Goal: Transaction & Acquisition: Purchase product/service

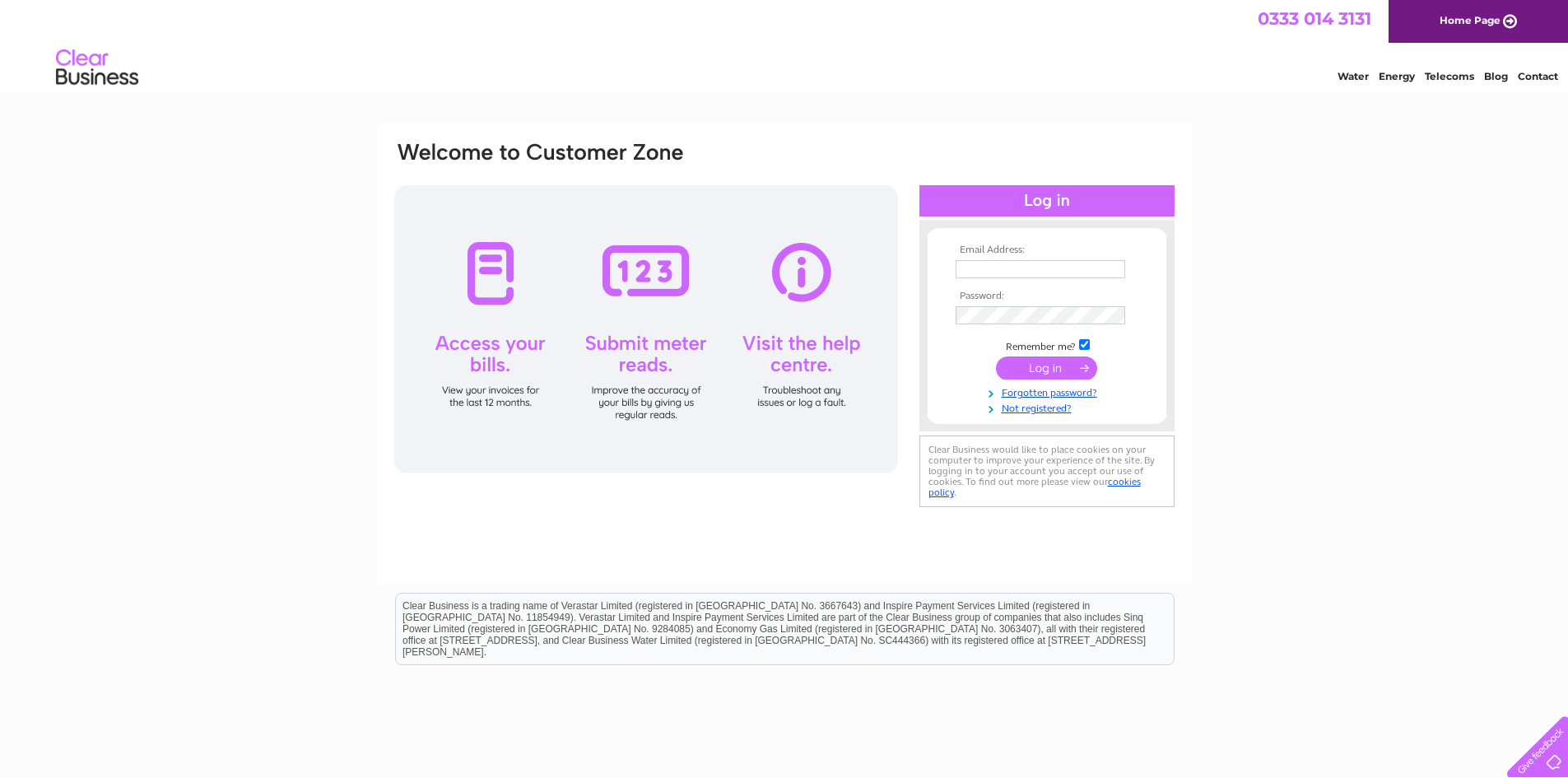
type input "andrew@moveon.org.uk"
click at [1057, 352] on td "Remember me?" at bounding box center [1047, 344] width 191 height 16
click at [1059, 373] on input "submit" at bounding box center [1046, 367] width 102 height 23
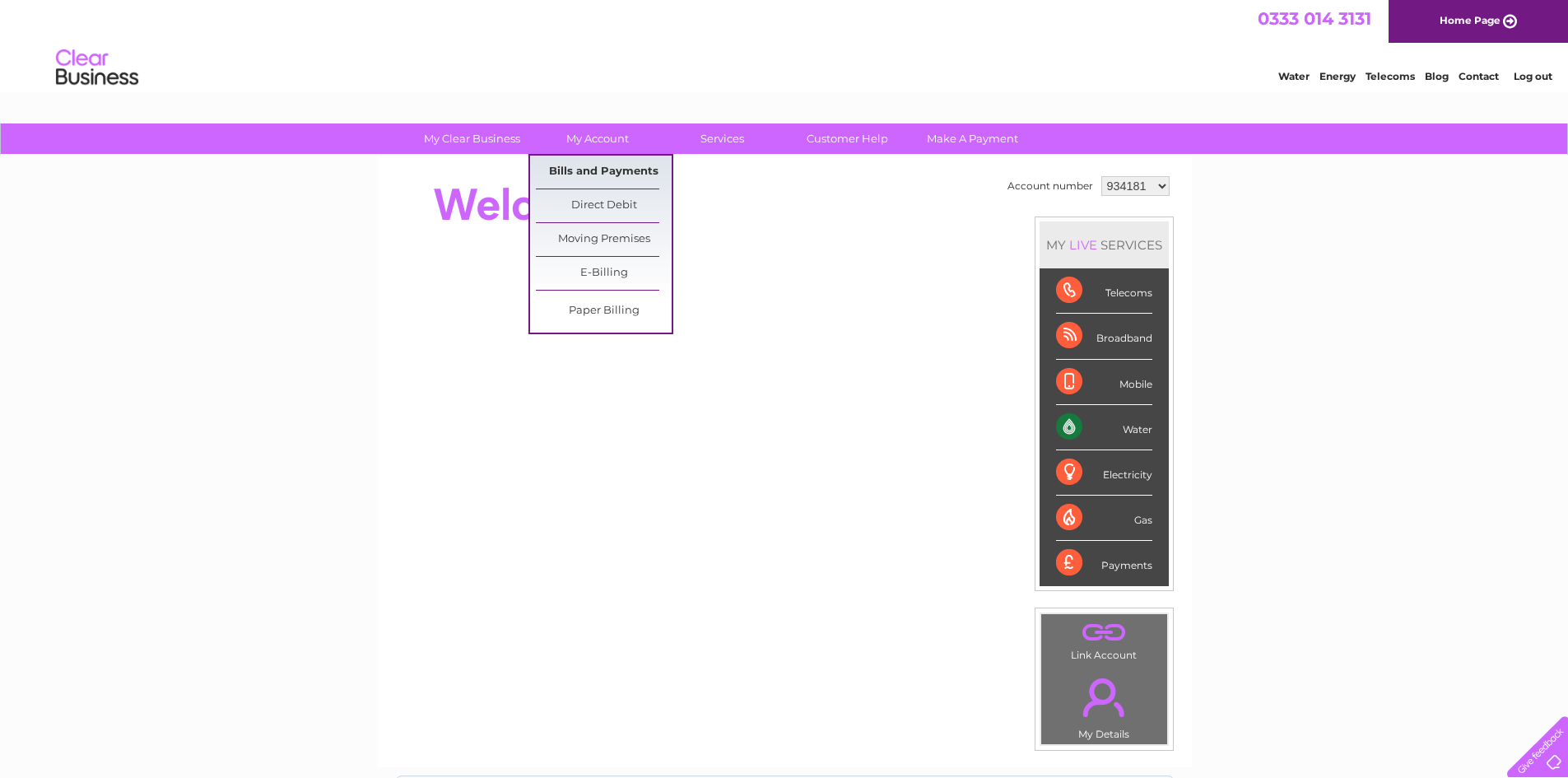
click at [597, 171] on link "Bills and Payments" at bounding box center [603, 172] width 136 height 33
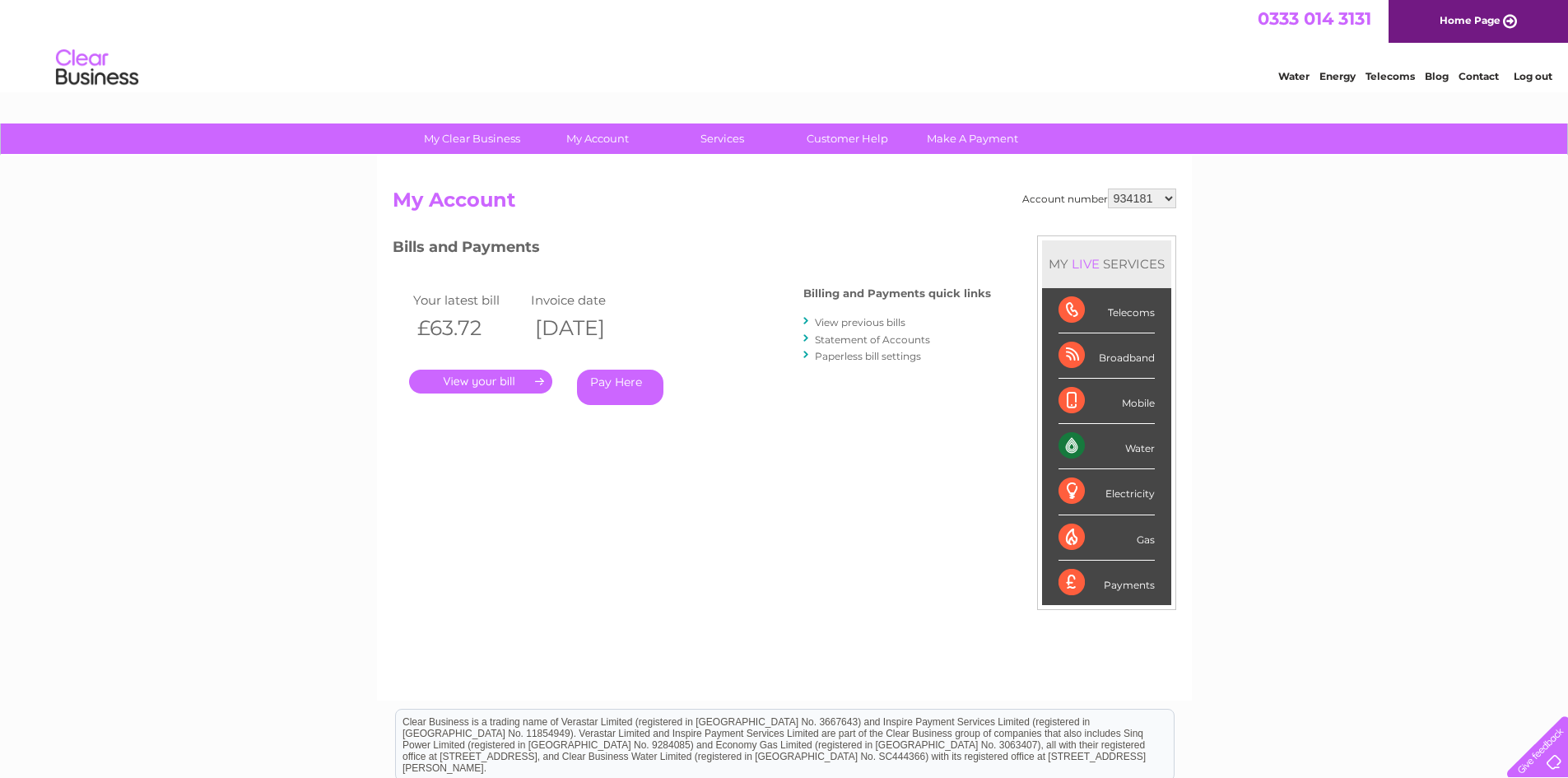
click at [491, 387] on link "." at bounding box center [481, 382] width 143 height 24
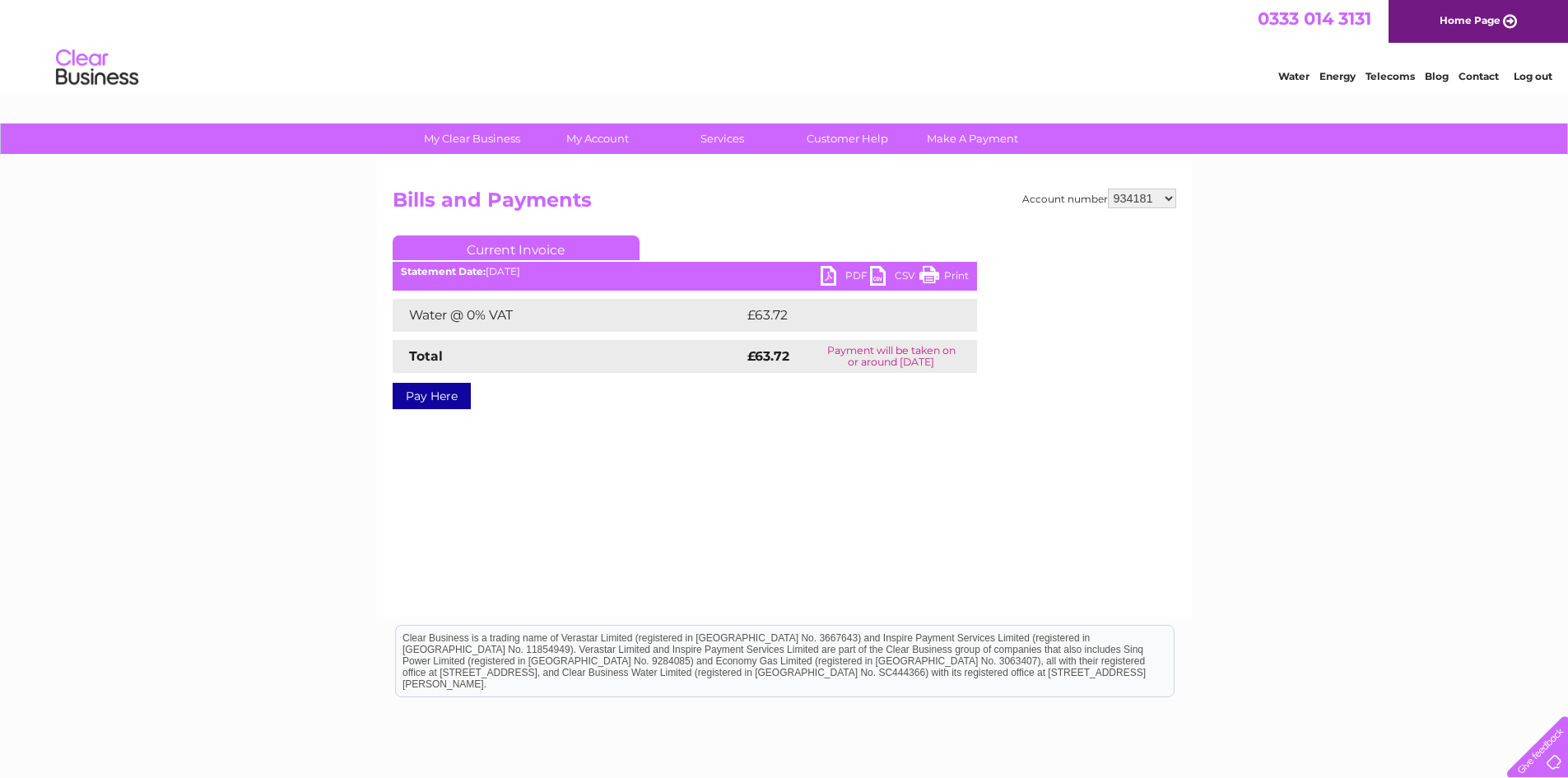
click at [834, 275] on link "PDF" at bounding box center [845, 278] width 50 height 24
click at [845, 273] on link "PDF" at bounding box center [845, 278] width 50 height 24
click at [1243, 264] on div "My Clear Business Login Details My Details My Preferences Link Account My Accou…" at bounding box center [784, 511] width 1568 height 775
click at [831, 272] on link "PDF" at bounding box center [845, 278] width 50 height 24
click at [1478, 97] on html "0333 014 3131 Home Page Water Energy Telecoms Blog Contact Log out" at bounding box center [784, 48] width 1568 height 97
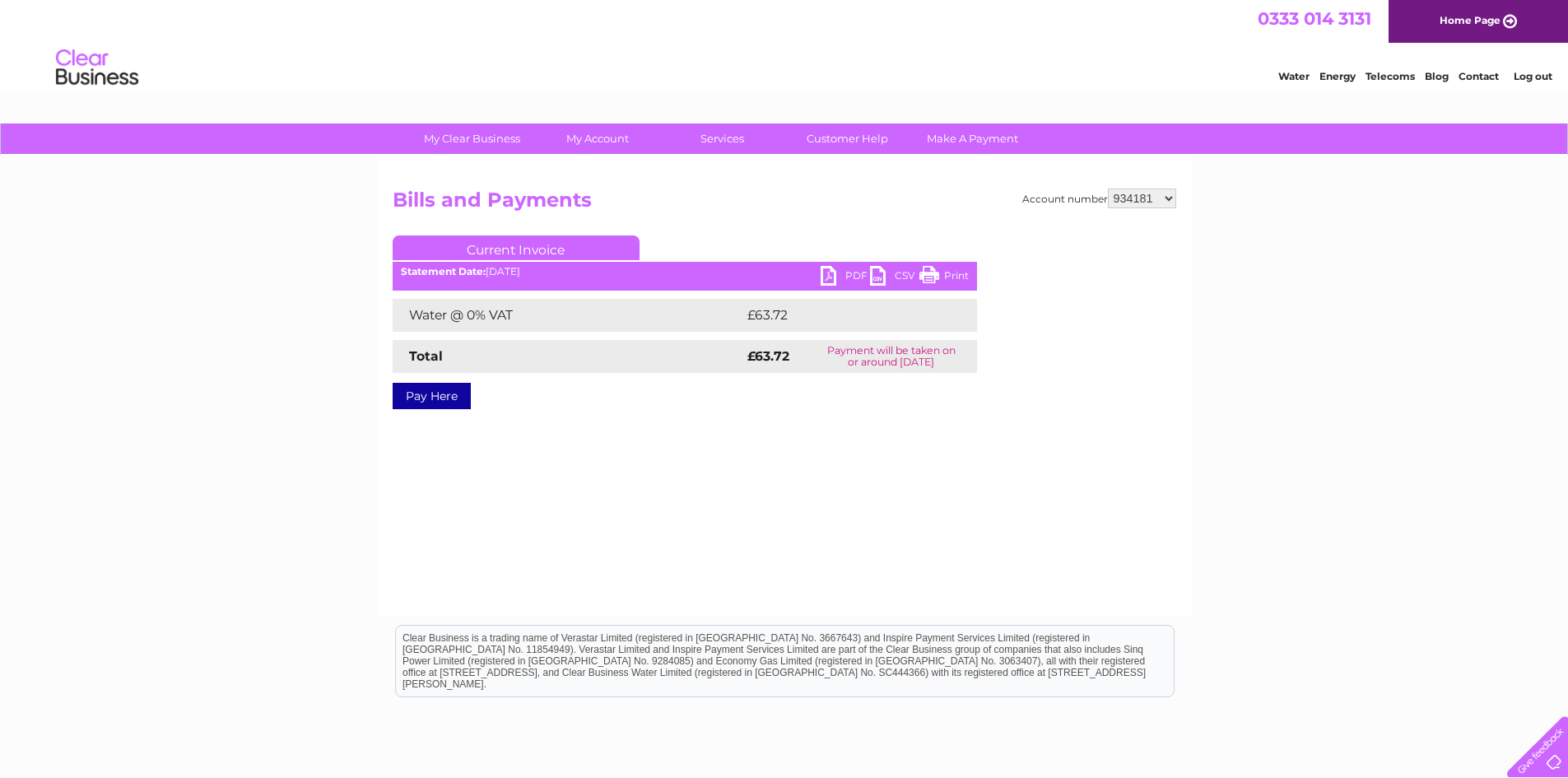
click at [1156, 202] on select "934181 934451 1136348" at bounding box center [1142, 198] width 68 height 20
select select "934451"
click at [1109, 189] on select "934181 934451 1136348" at bounding box center [1142, 198] width 68 height 20
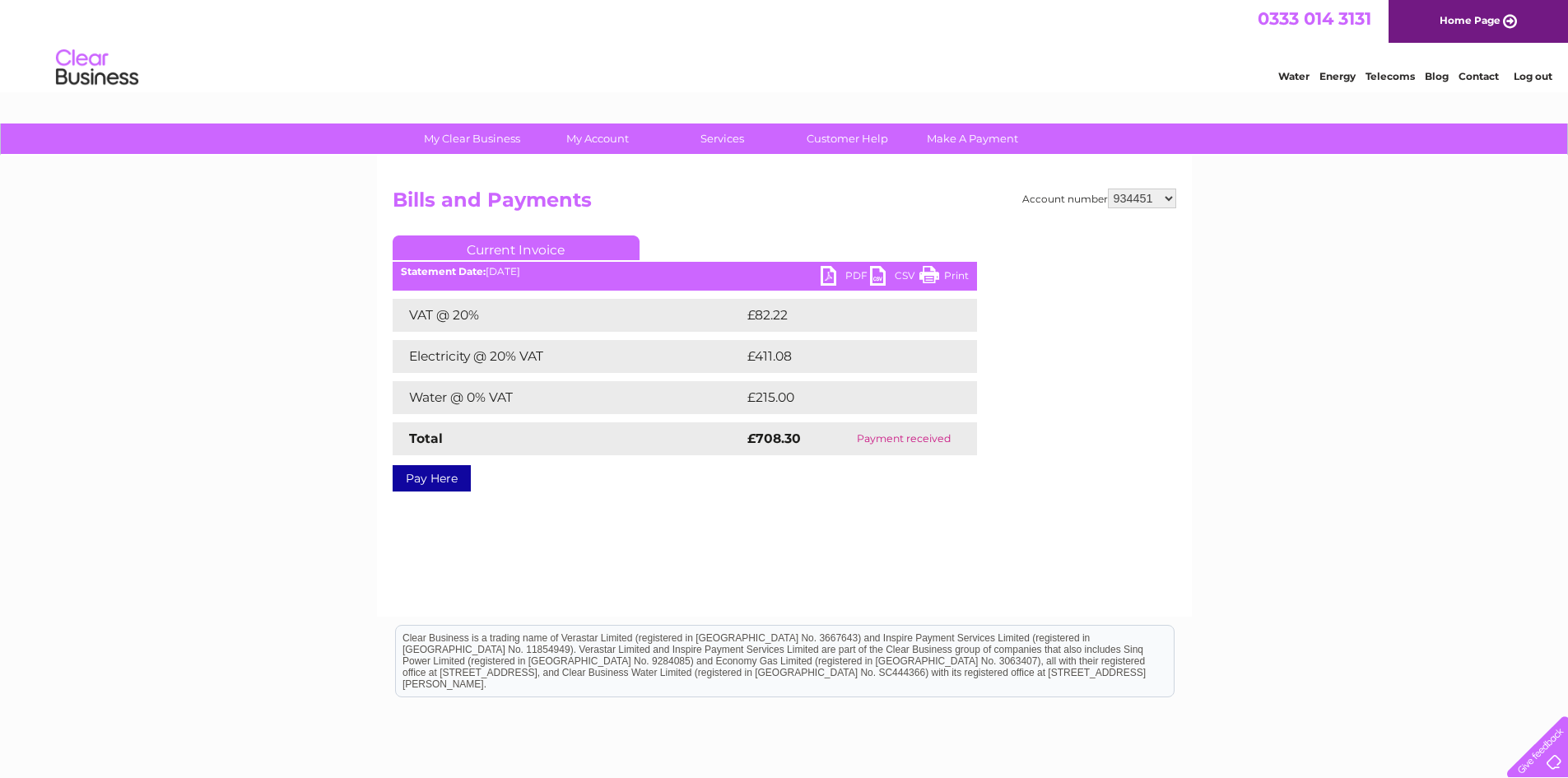
click at [1150, 202] on select "934181 934451 1136348" at bounding box center [1142, 198] width 68 height 20
select select "1136348"
click at [1109, 189] on select "934181 934451 1136348" at bounding box center [1142, 198] width 68 height 20
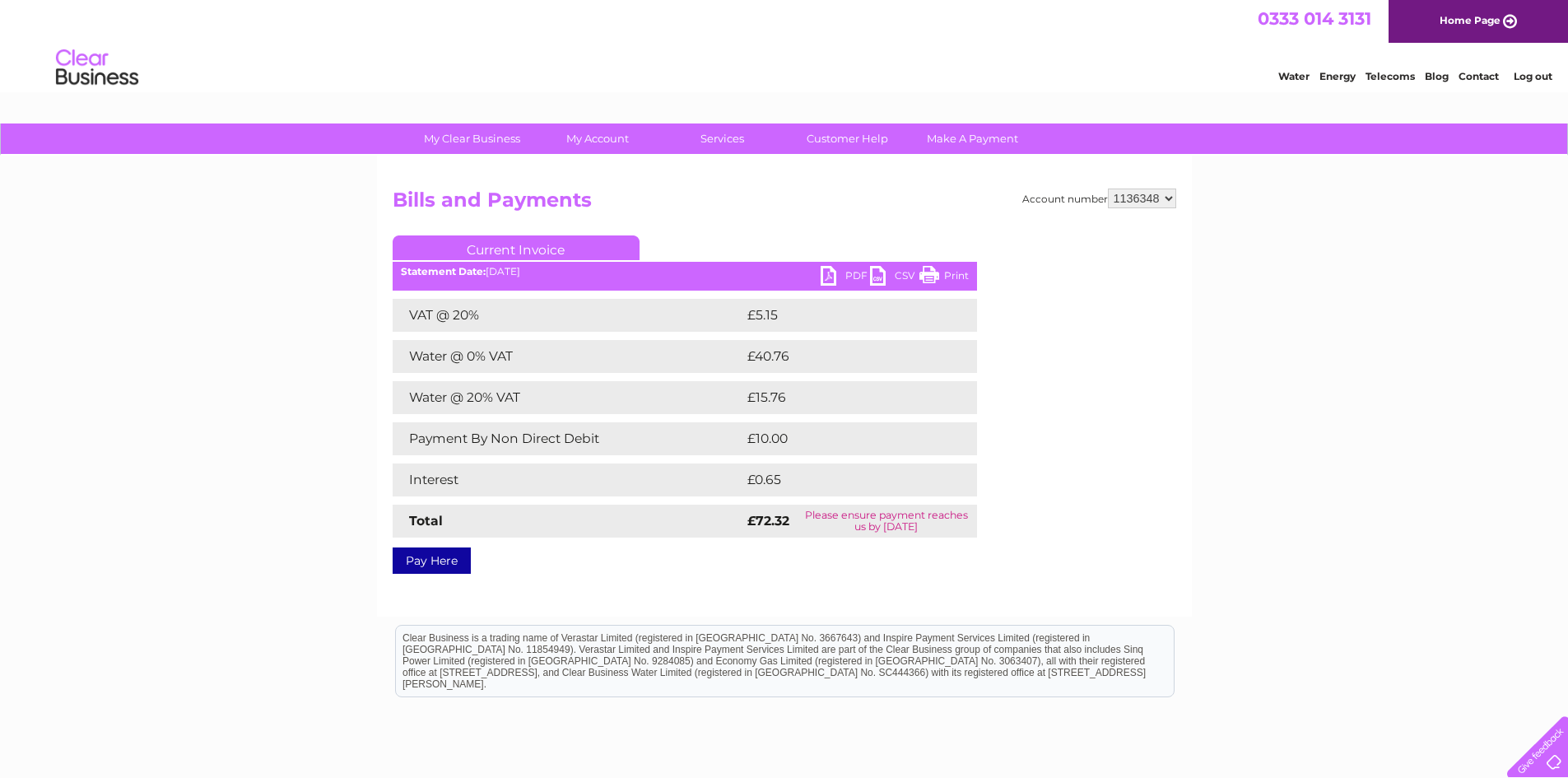
click at [845, 276] on link "PDF" at bounding box center [845, 278] width 50 height 24
click at [1146, 198] on select "934181 934451 1136348" at bounding box center [1142, 198] width 68 height 20
select select "934181"
click at [1109, 189] on select "934181 934451 1136348" at bounding box center [1142, 198] width 68 height 20
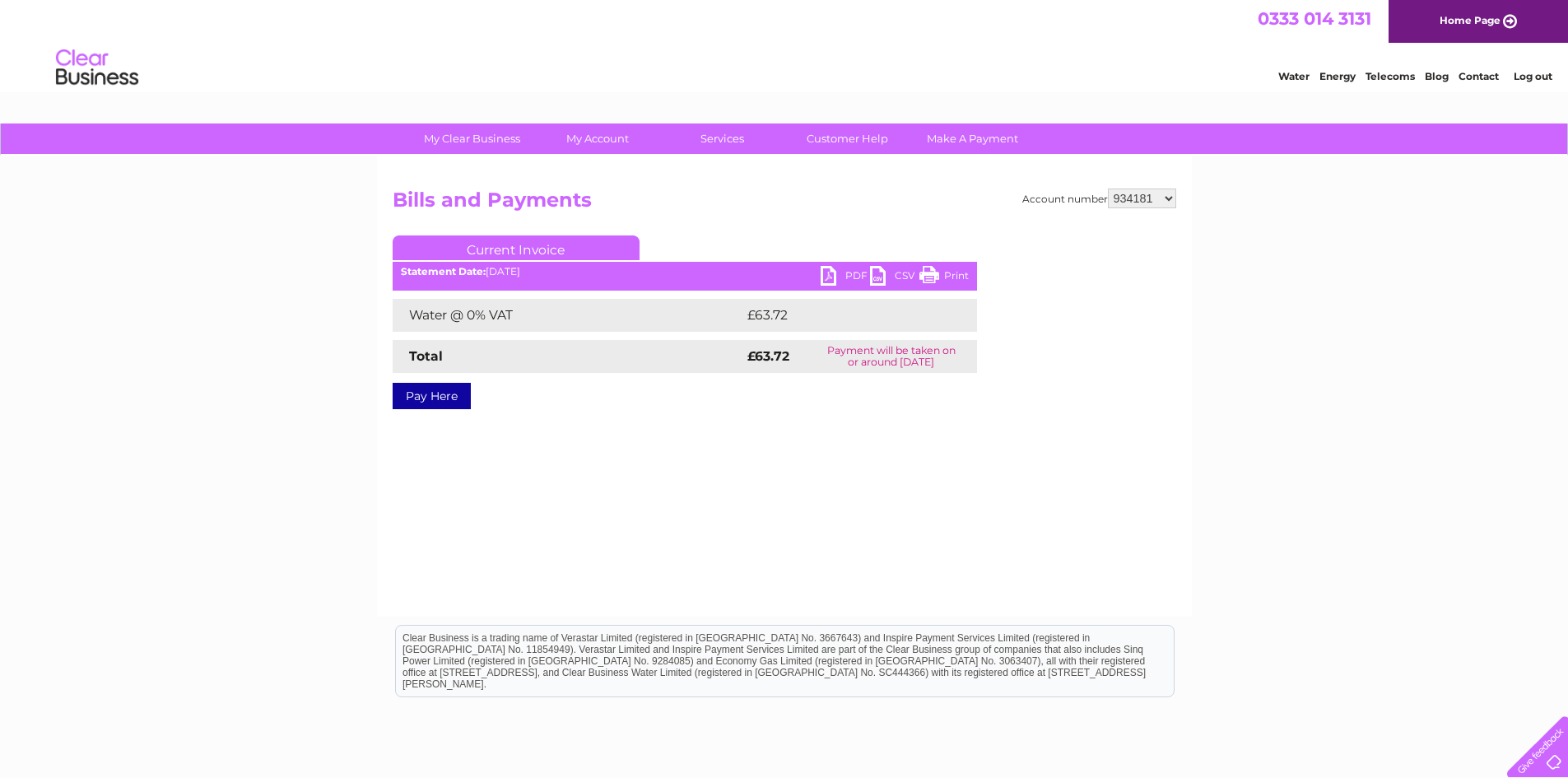
click at [1133, 193] on select "934181 934451 1136348" at bounding box center [1142, 198] width 68 height 20
select select "934451"
click at [1109, 189] on select "934181 934451 1136348" at bounding box center [1142, 198] width 68 height 20
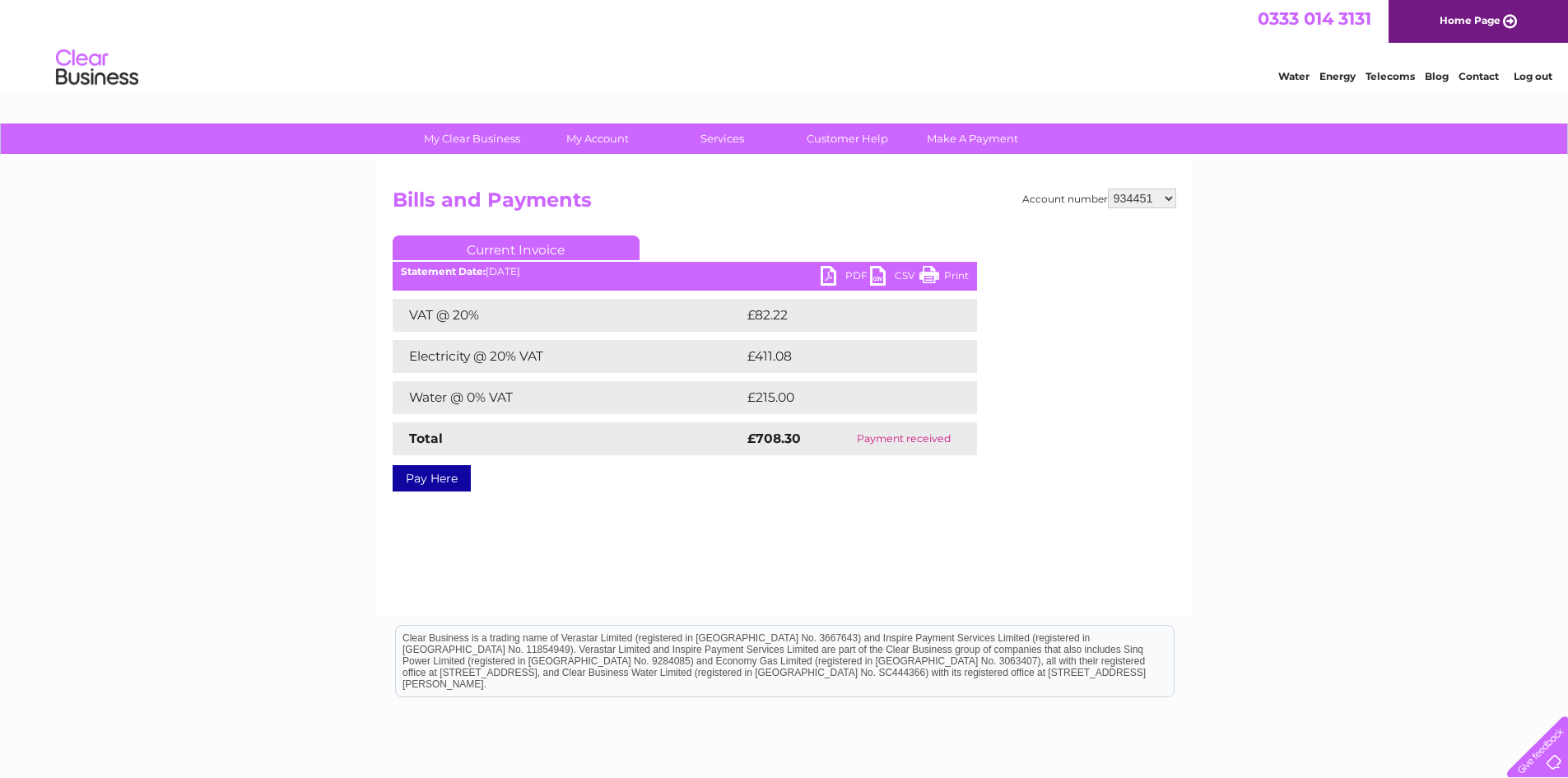
click at [1127, 202] on select "934181 934451 1136348" at bounding box center [1142, 198] width 68 height 20
select select "934181"
click at [1109, 189] on select "934181 934451 1136348" at bounding box center [1142, 198] width 68 height 20
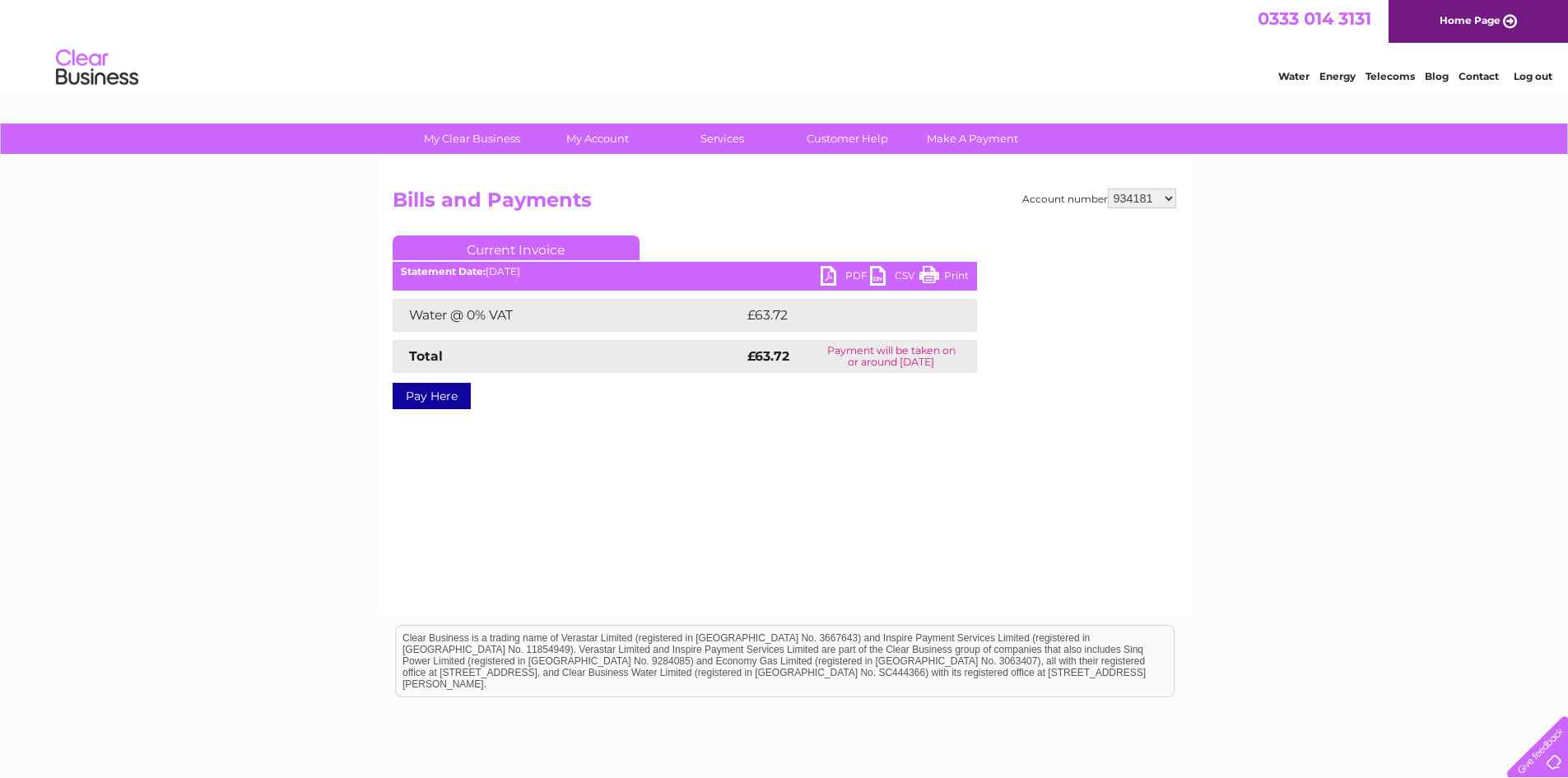
click at [832, 274] on link "PDF" at bounding box center [845, 278] width 50 height 24
click at [1130, 203] on select "934181 934451 1136348" at bounding box center [1142, 198] width 68 height 20
select select "1136348"
click at [1109, 189] on select "934181 934451 1136348" at bounding box center [1142, 198] width 68 height 20
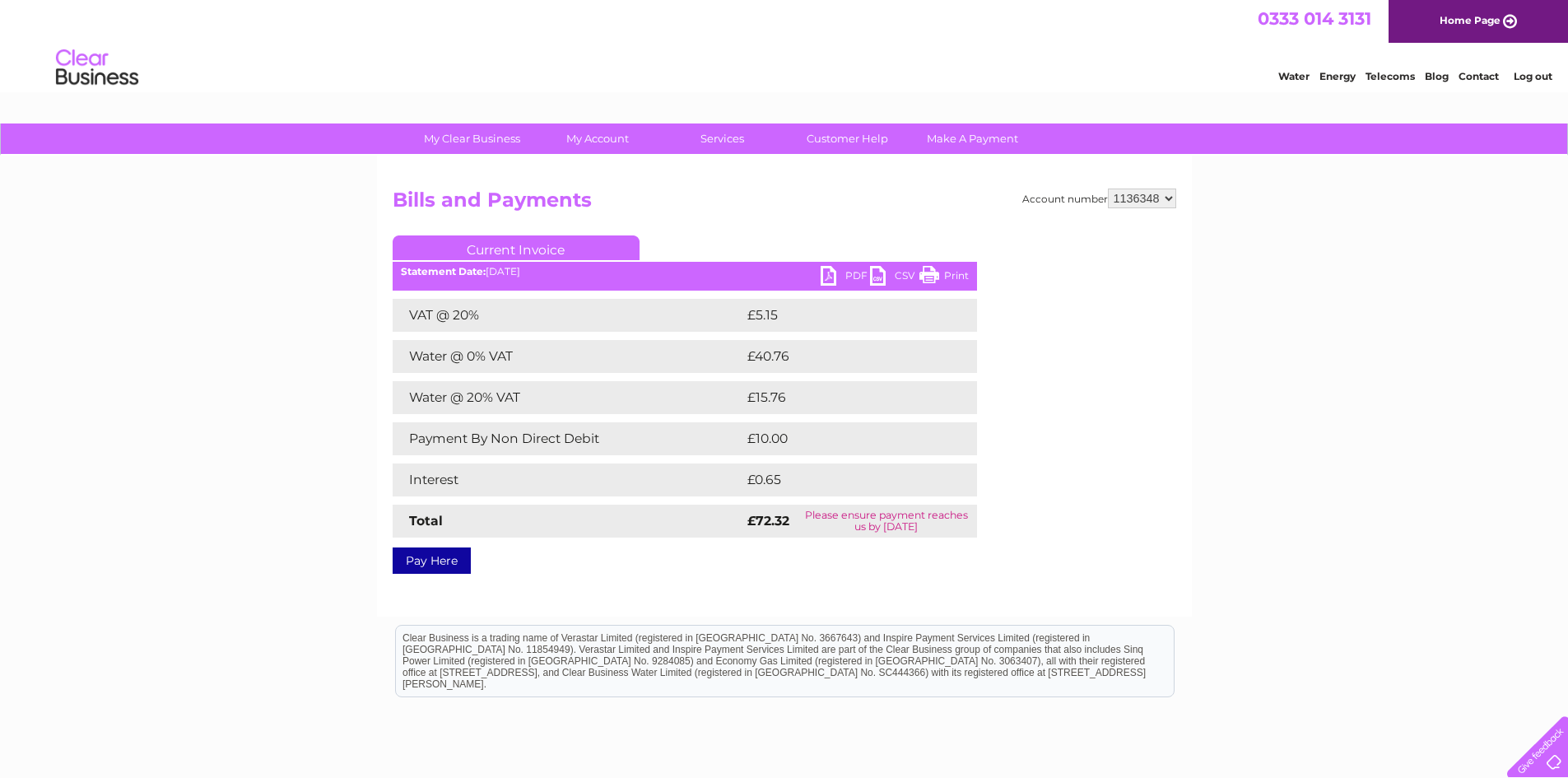
click at [844, 266] on ul "Current Invoice" at bounding box center [685, 251] width 584 height 31
click at [834, 275] on link "PDF" at bounding box center [845, 278] width 50 height 24
click at [1493, 270] on div "My Clear Business Login Details My Details My Preferences Link Account My Accou…" at bounding box center [784, 511] width 1568 height 775
click at [437, 559] on link "Pay Here" at bounding box center [432, 560] width 79 height 26
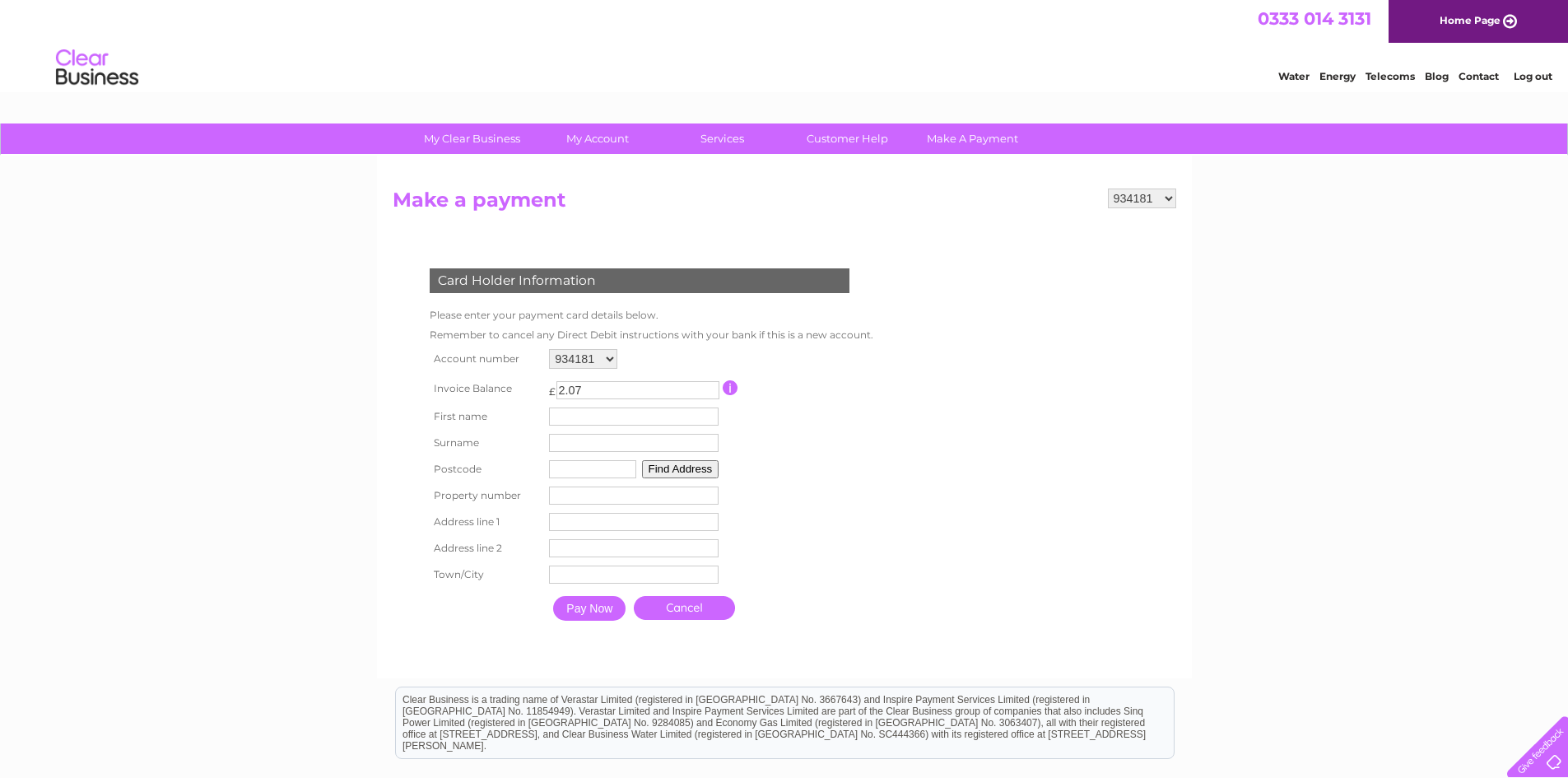
click at [587, 354] on select "934181 934451 1136348" at bounding box center [583, 359] width 68 height 20
select select "1136348"
click at [549, 349] on select "934181 934451 1136348" at bounding box center [583, 359] width 68 height 20
click at [647, 412] on input "text" at bounding box center [634, 416] width 170 height 18
click at [622, 419] on input "text" at bounding box center [636, 417] width 171 height 20
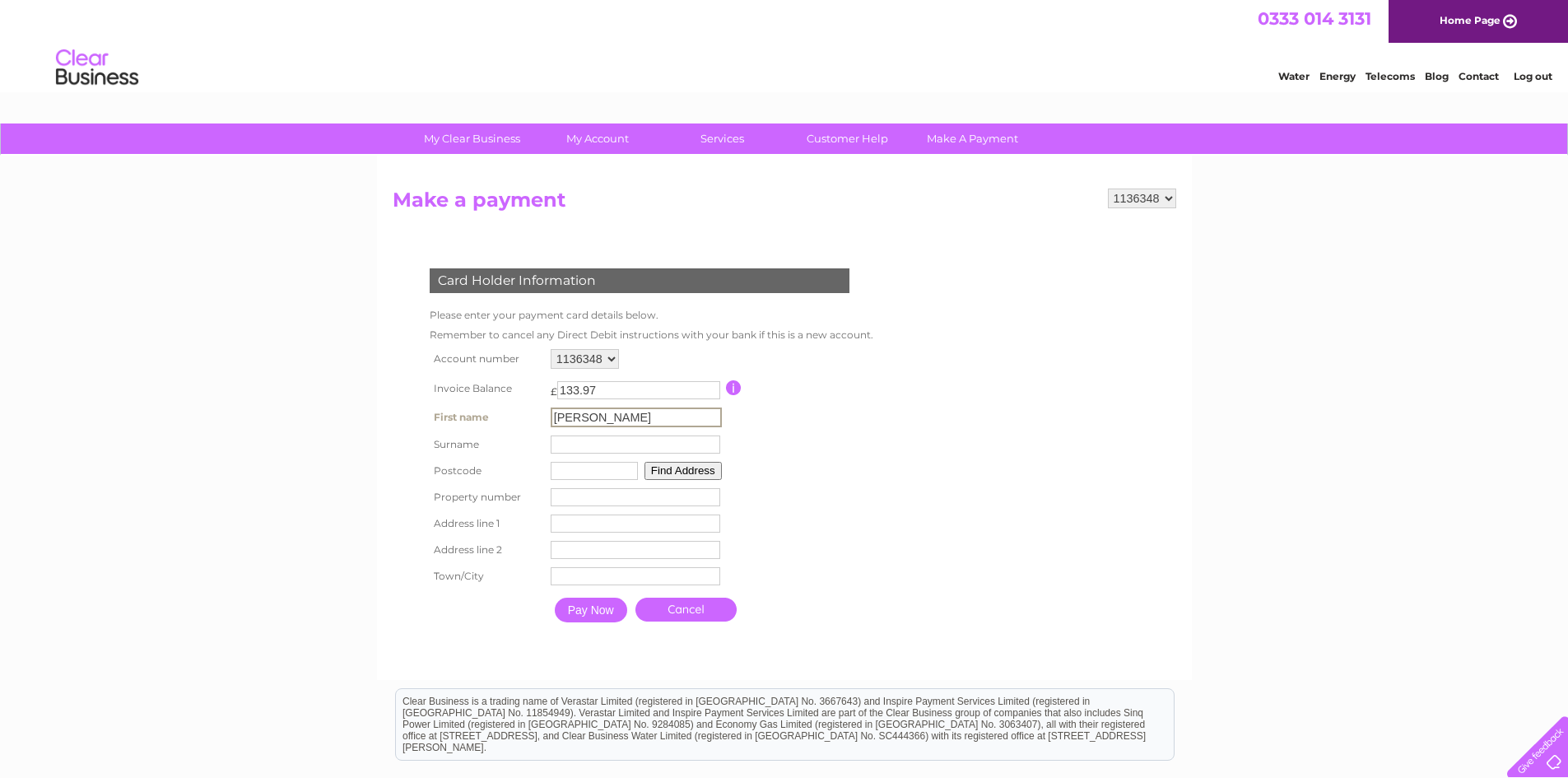
type input "Andrew"
type input "Williamson"
type input "G1 4DB"
click at [695, 462] on button "Find Address" at bounding box center [681, 469] width 78 height 18
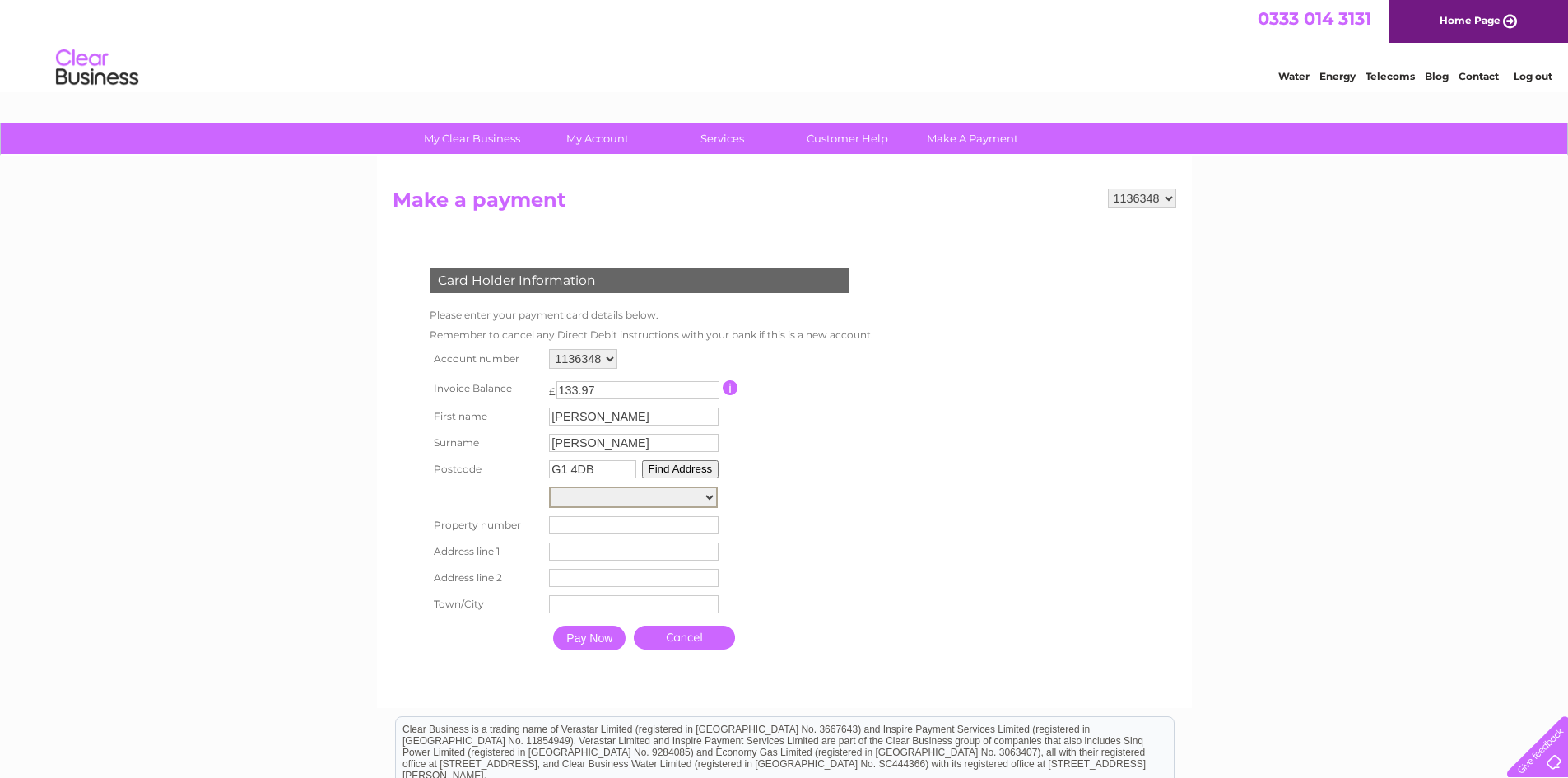
click at [690, 494] on select "Floor Gnd-Room Com, Cellsite, St Enoch Square Cs98417, St Enoch Square Post Box…" at bounding box center [634, 497] width 169 height 21
select select "24,St. Enoch Square,,Glasgow"
click at [549, 487] on select "Floor Gnd-Room Com, Cellsite, St Enoch Square Cs98417, St Enoch Square Post Box…" at bounding box center [634, 497] width 169 height 21
type input "24"
type input "St. Enoch Square"
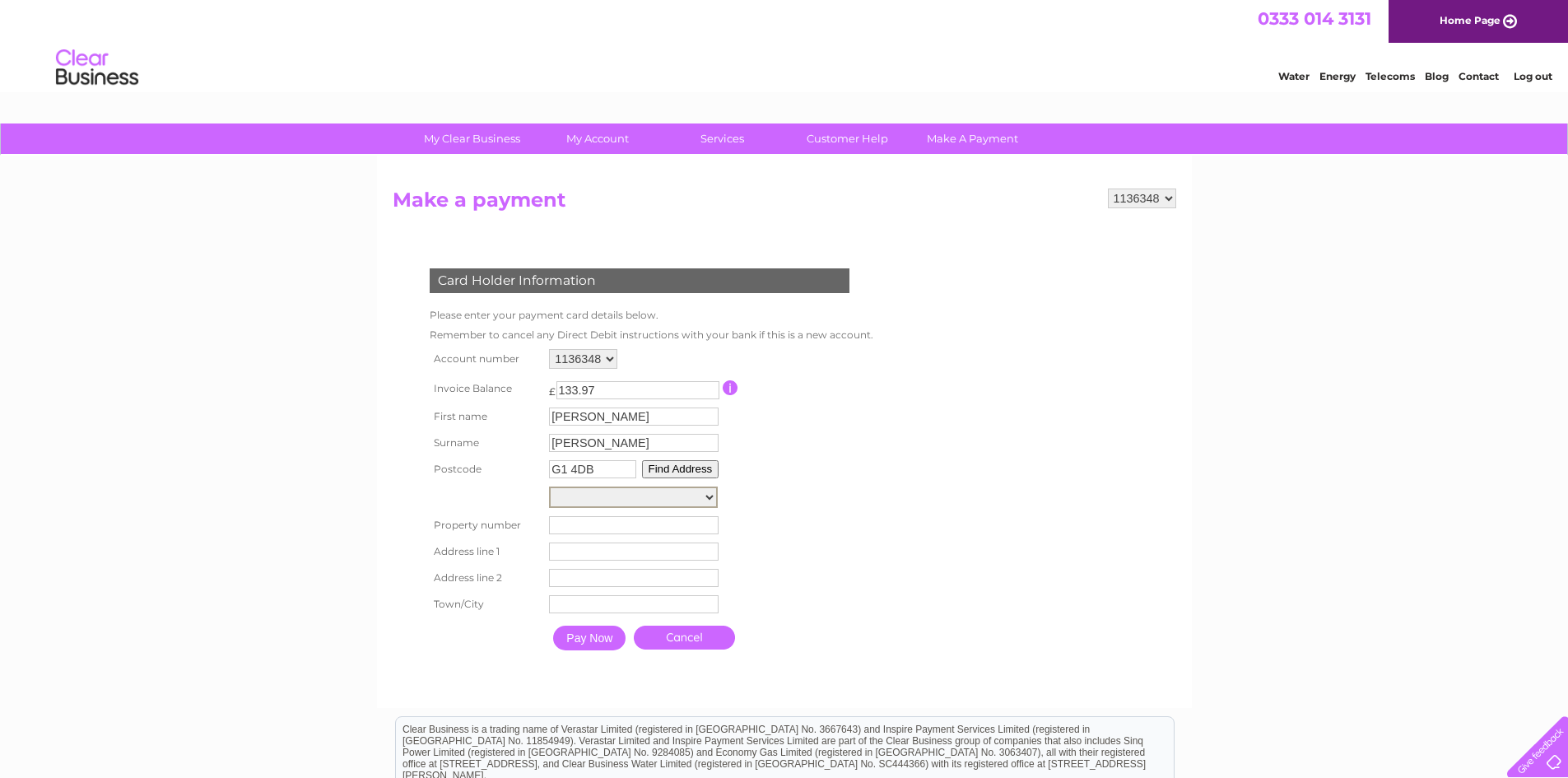
type input "Glasgow"
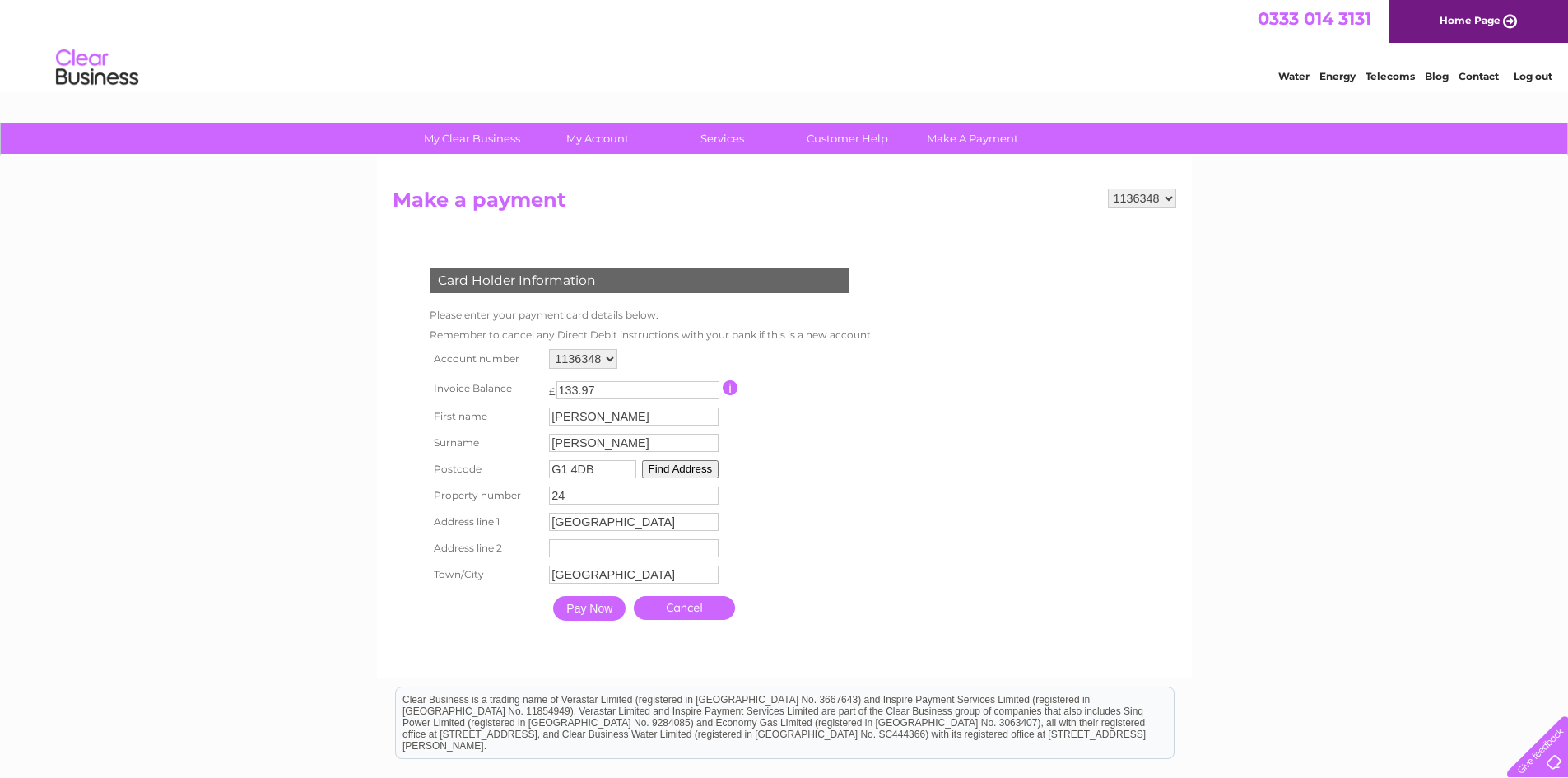
click at [600, 608] on input "Pay Now" at bounding box center [589, 608] width 73 height 25
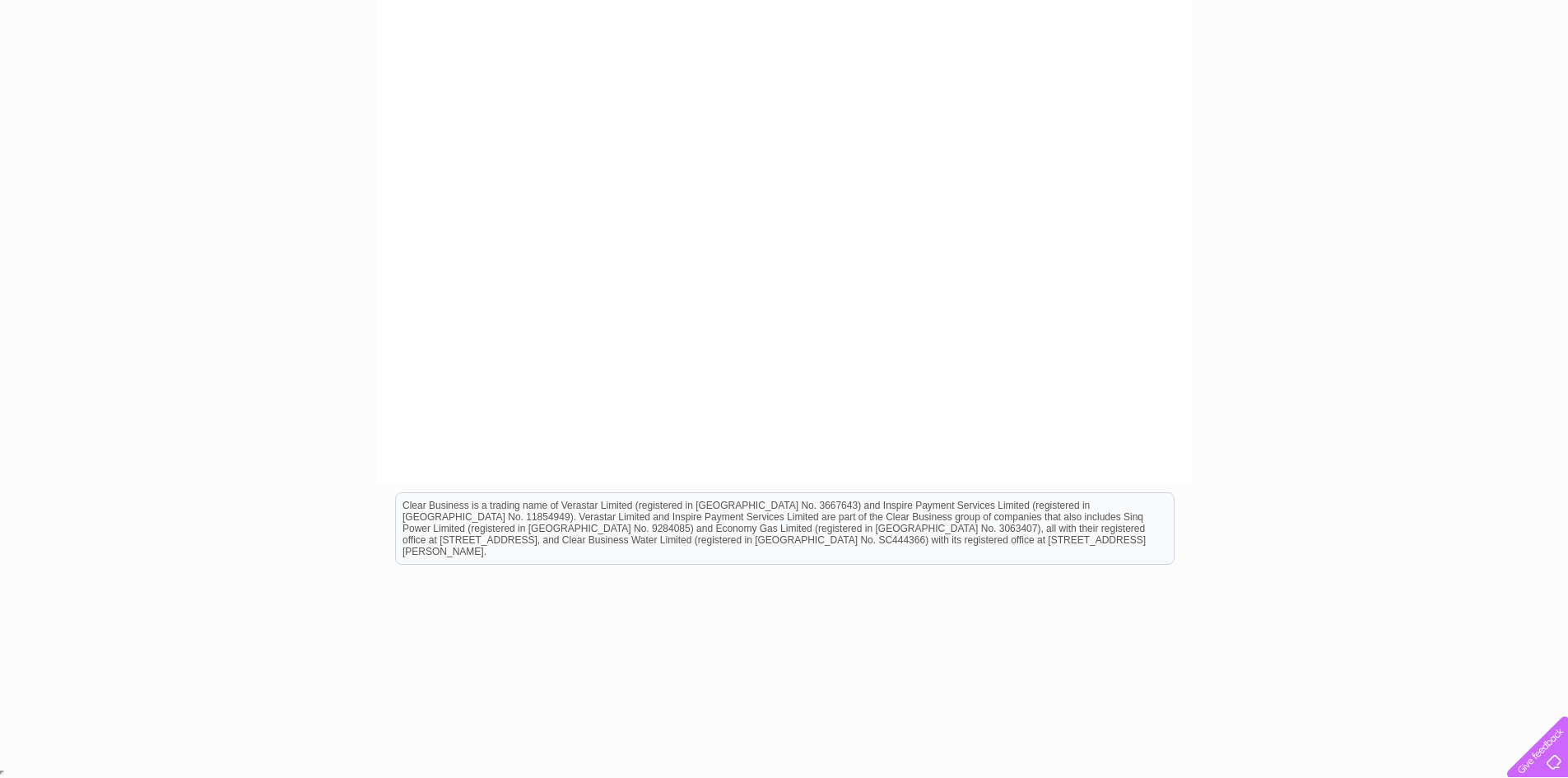
scroll to position [347, 0]
